Goal: Find specific page/section: Find specific page/section

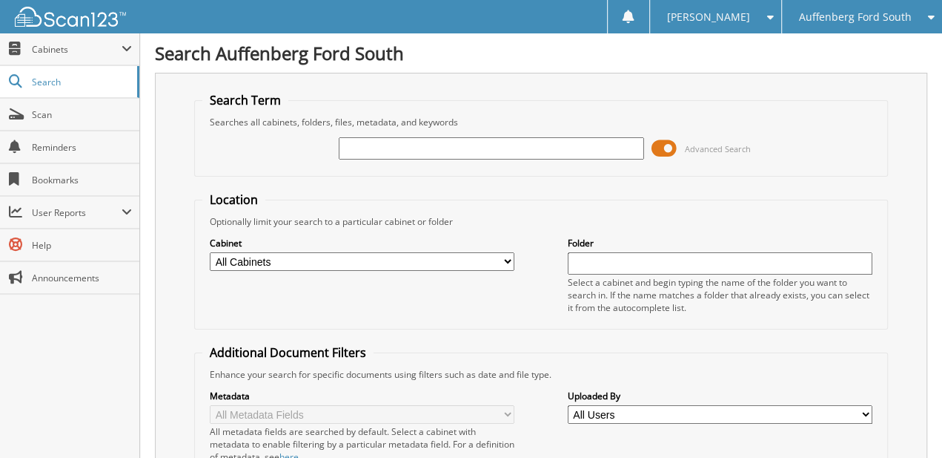
click at [677, 146] on span at bounding box center [664, 148] width 25 height 22
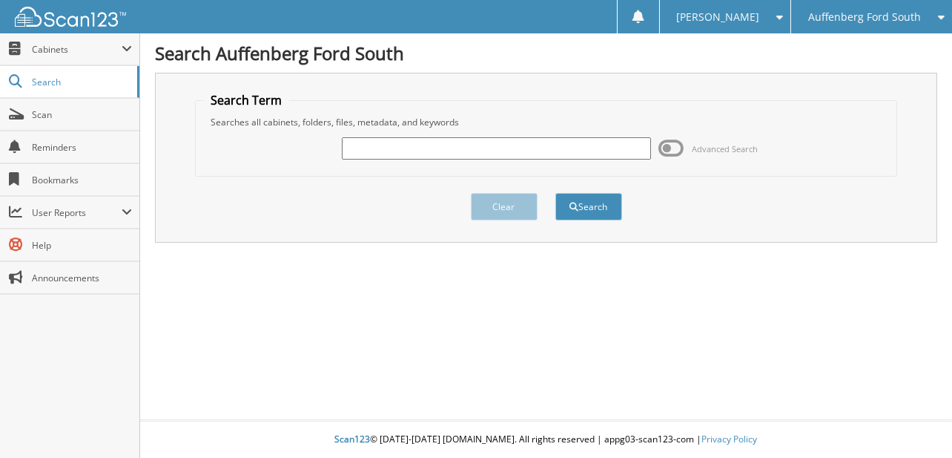
click at [470, 142] on input "text" at bounding box center [496, 148] width 308 height 22
click at [415, 145] on input "text" at bounding box center [496, 148] width 308 height 22
click at [392, 140] on input "text" at bounding box center [496, 148] width 308 height 22
paste input "146851"
type input "146851"
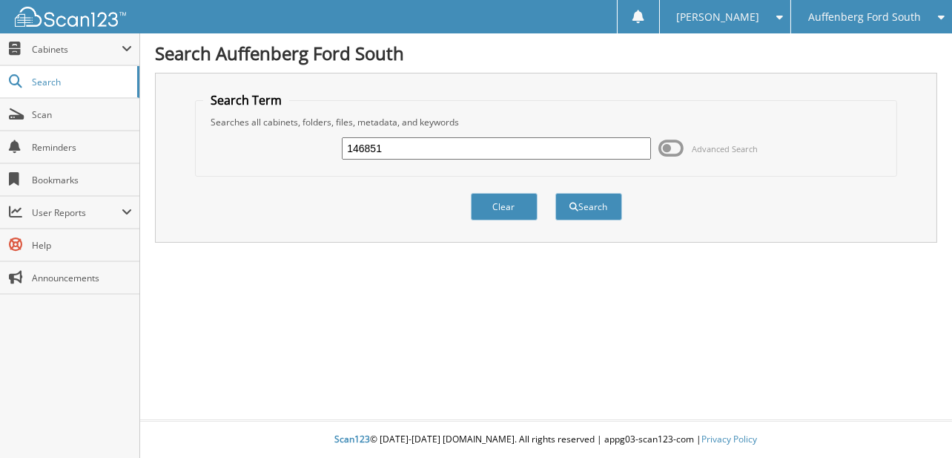
click at [555, 193] on button "Search" at bounding box center [588, 206] width 67 height 27
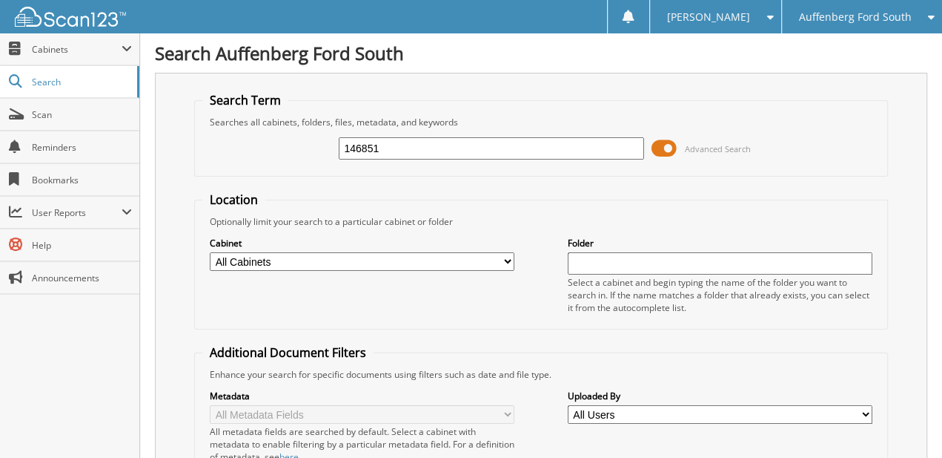
click at [661, 142] on span at bounding box center [664, 148] width 25 height 22
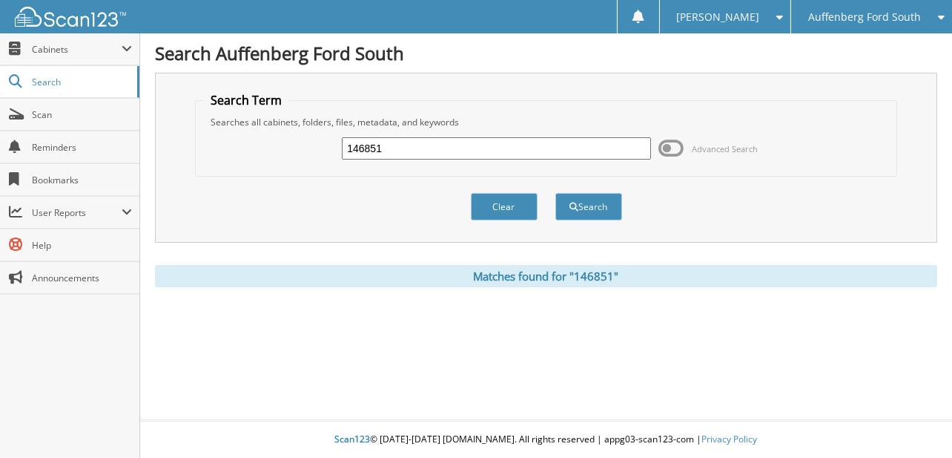
drag, startPoint x: 562, startPoint y: 145, endPoint x: 554, endPoint y: 234, distance: 88.6
click at [359, 139] on input "146851" at bounding box center [496, 148] width 308 height 22
click at [398, 147] on input "146851" at bounding box center [496, 148] width 308 height 22
drag, startPoint x: 398, startPoint y: 147, endPoint x: 375, endPoint y: 147, distance: 23.0
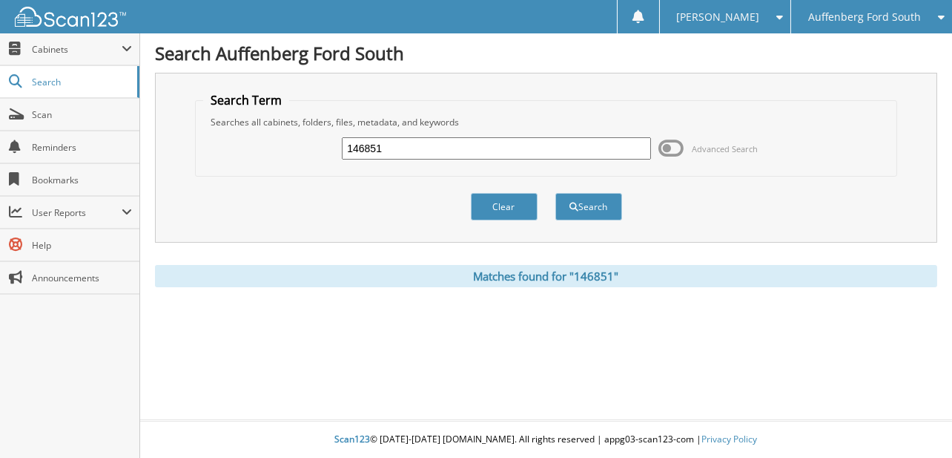
click at [375, 147] on input "146851" at bounding box center [496, 148] width 308 height 22
type input "145992"
click at [555, 193] on button "Search" at bounding box center [588, 206] width 67 height 27
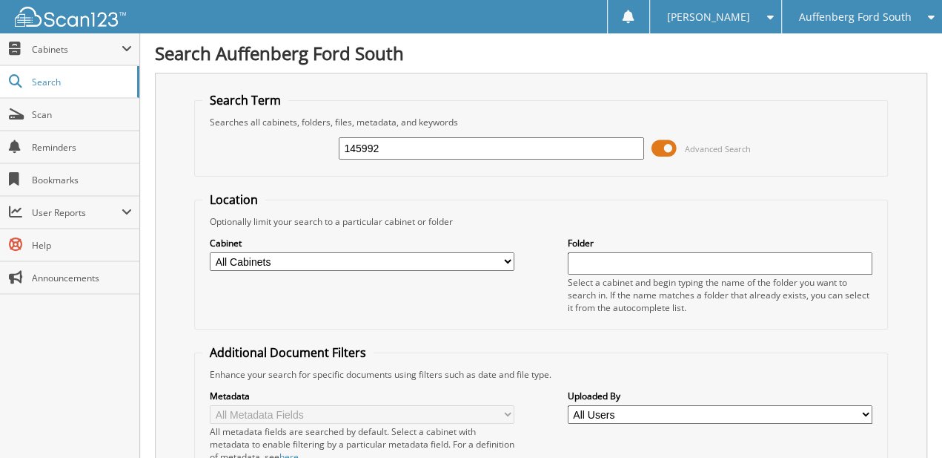
click at [670, 144] on span at bounding box center [664, 148] width 25 height 22
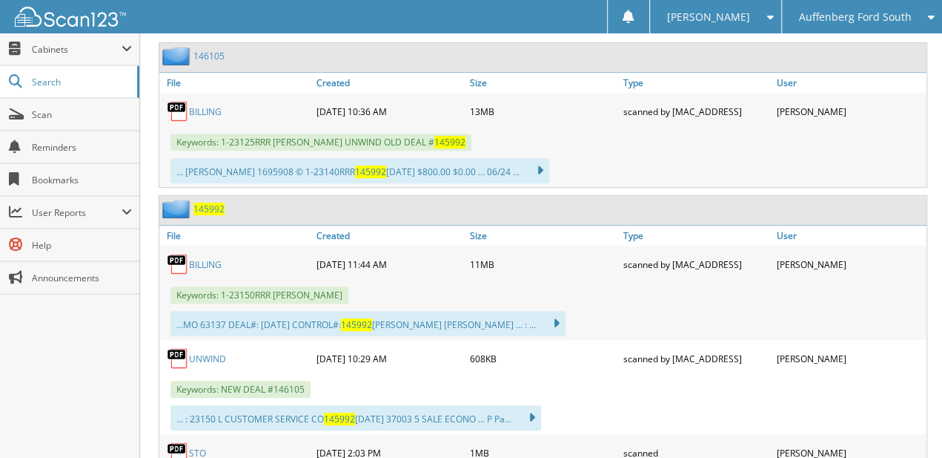
scroll to position [333, 0]
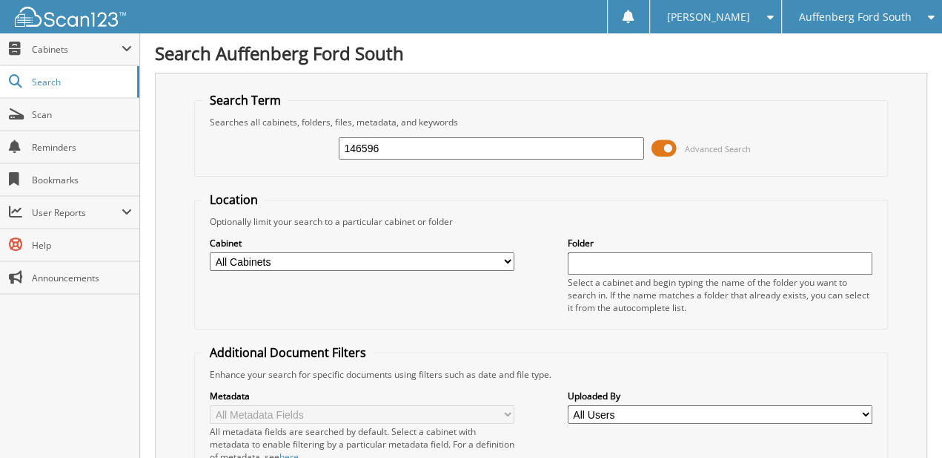
type input "146596"
click at [653, 145] on span at bounding box center [664, 148] width 25 height 22
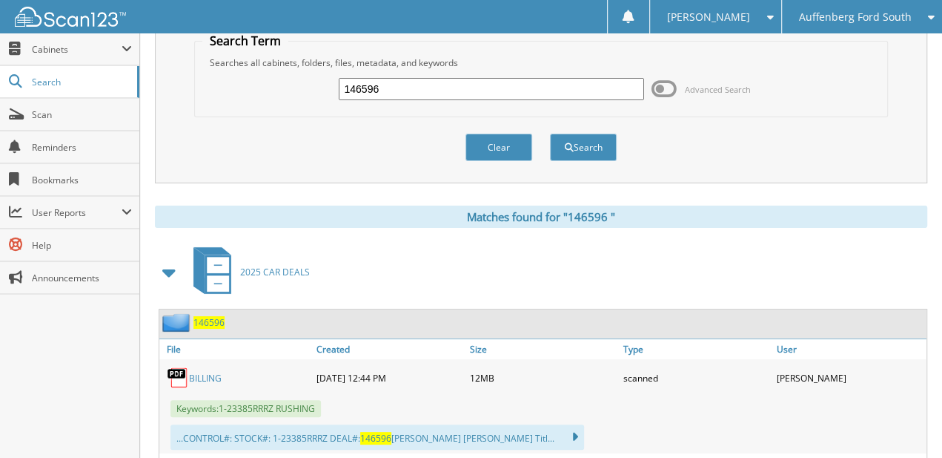
drag, startPoint x: 374, startPoint y: 183, endPoint x: 356, endPoint y: 274, distance: 92.3
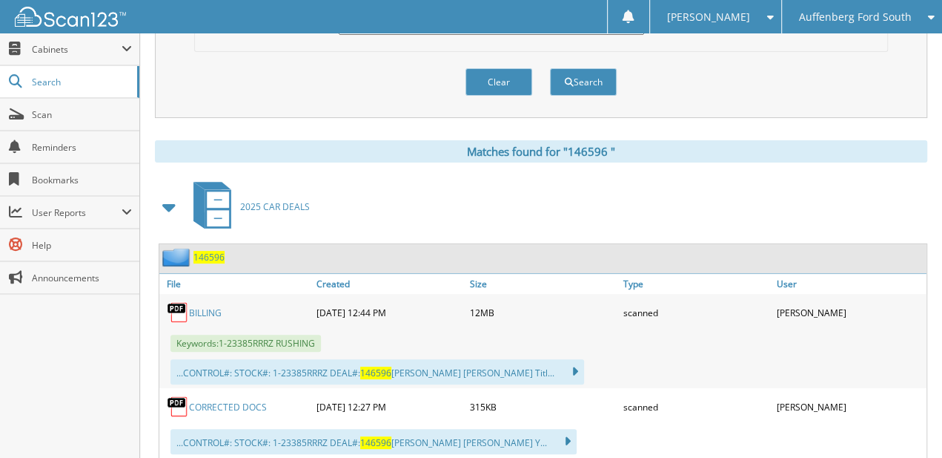
drag, startPoint x: 386, startPoint y: 219, endPoint x: 383, endPoint y: 278, distance: 58.7
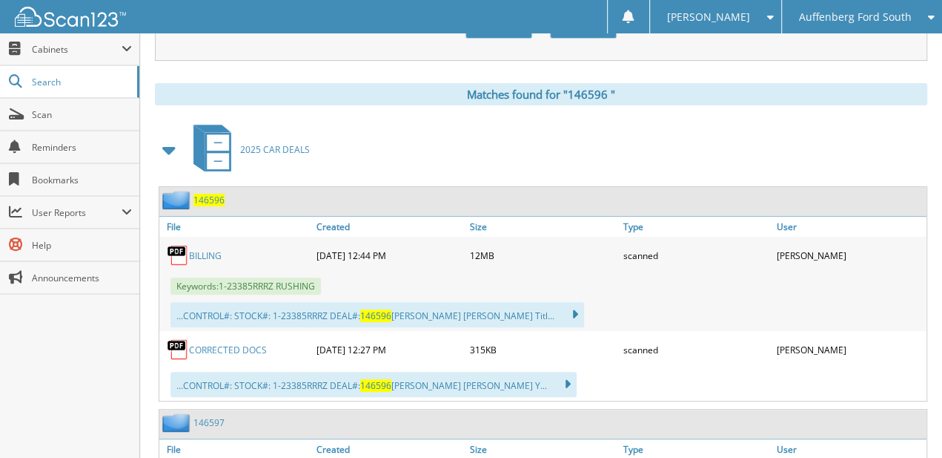
drag, startPoint x: 432, startPoint y: 229, endPoint x: 427, endPoint y: 279, distance: 50.0
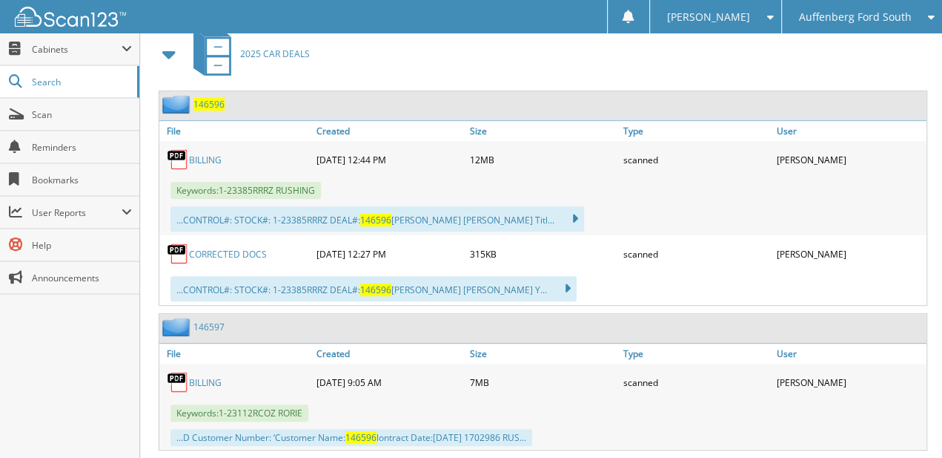
drag, startPoint x: 529, startPoint y: 278, endPoint x: 521, endPoint y: 331, distance: 53.3
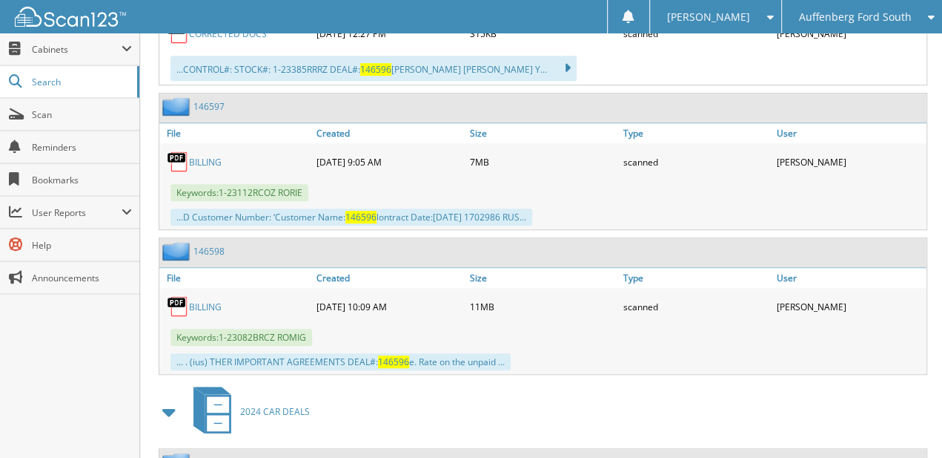
drag, startPoint x: 492, startPoint y: 182, endPoint x: 480, endPoint y: 275, distance: 94.1
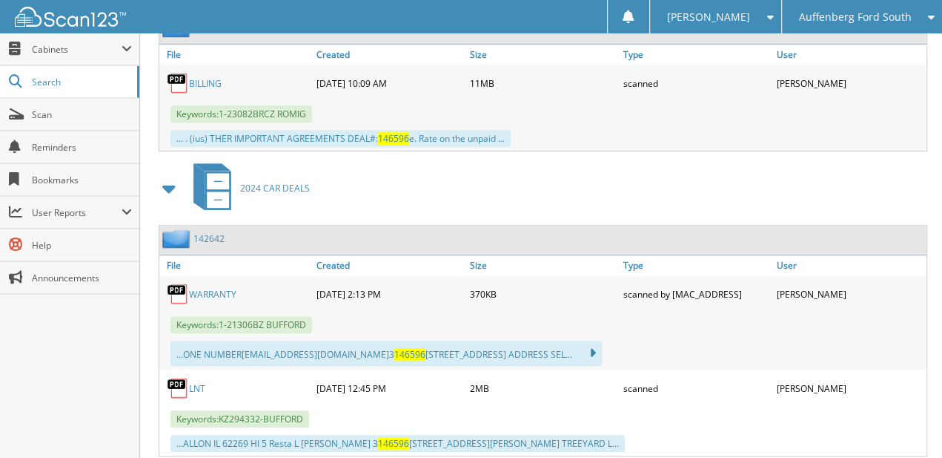
drag, startPoint x: 486, startPoint y: 311, endPoint x: 481, endPoint y: 346, distance: 35.1
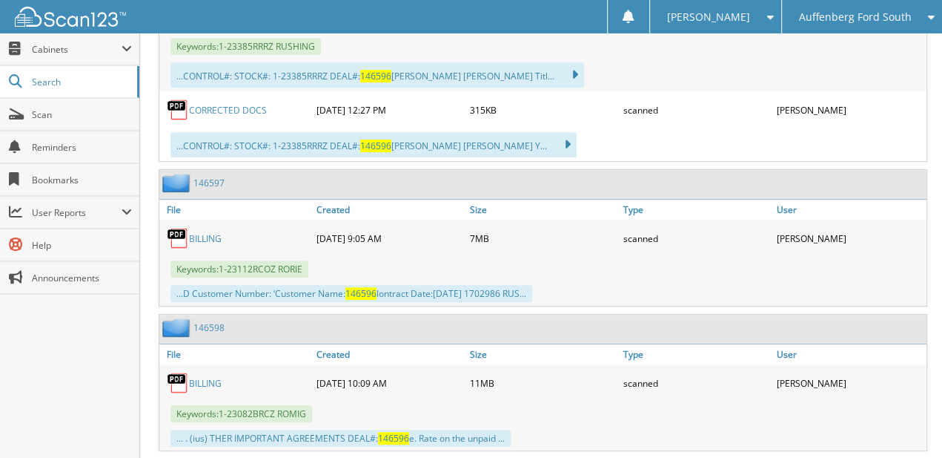
drag, startPoint x: 478, startPoint y: 357, endPoint x: 476, endPoint y: 156, distance: 200.2
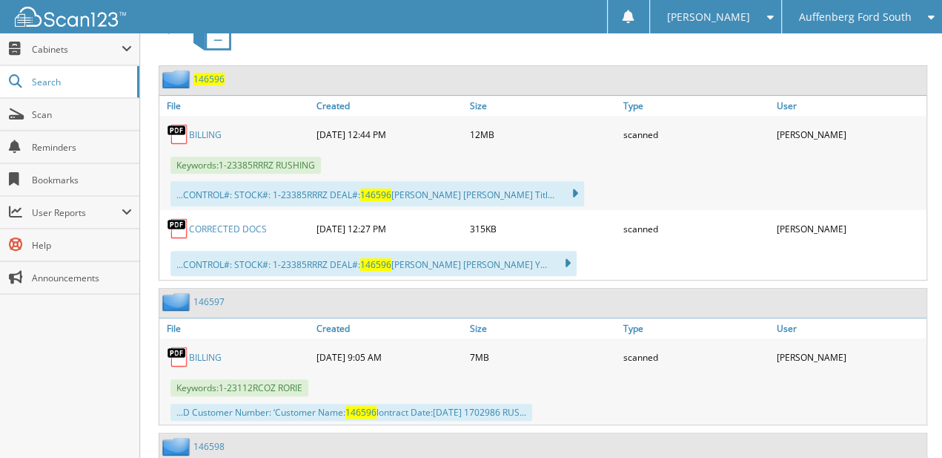
drag, startPoint x: 477, startPoint y: 295, endPoint x: 471, endPoint y: 192, distance: 103.2
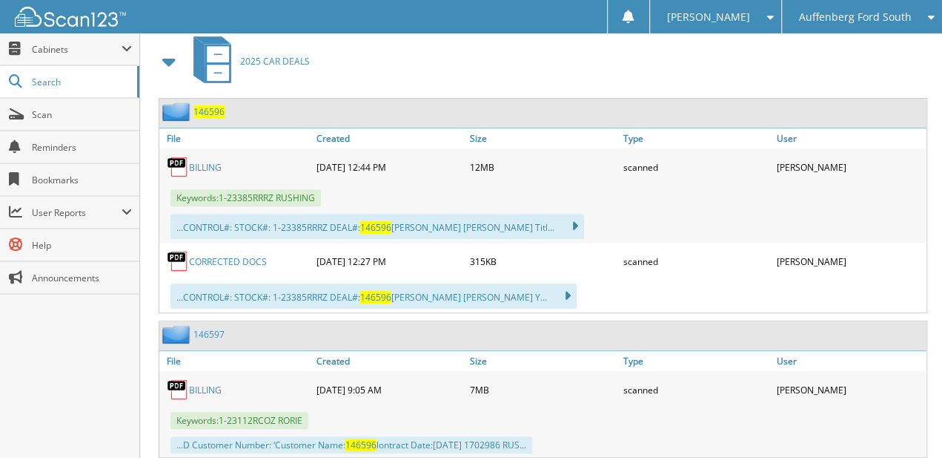
click at [218, 107] on span "1 4 6 5 9 6" at bounding box center [209, 111] width 31 height 13
